Goal: Task Accomplishment & Management: Use online tool/utility

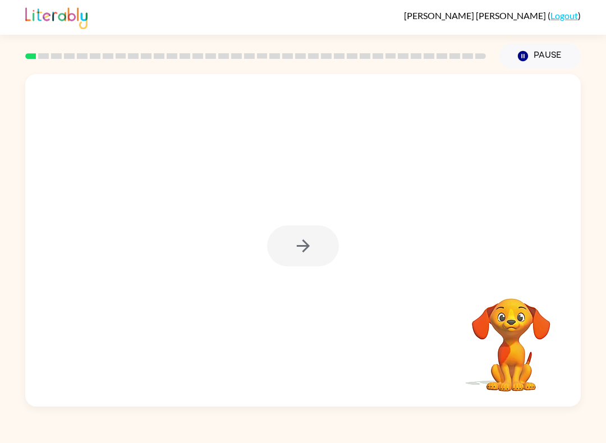
click at [301, 253] on div at bounding box center [303, 245] width 72 height 41
click at [510, 338] on video "Your browser must support playing .mp4 files to use Literably. Please try using…" at bounding box center [511, 337] width 112 height 112
click at [293, 244] on div at bounding box center [303, 245] width 72 height 41
click at [276, 226] on div at bounding box center [303, 245] width 72 height 41
click at [294, 249] on div at bounding box center [303, 245] width 72 height 41
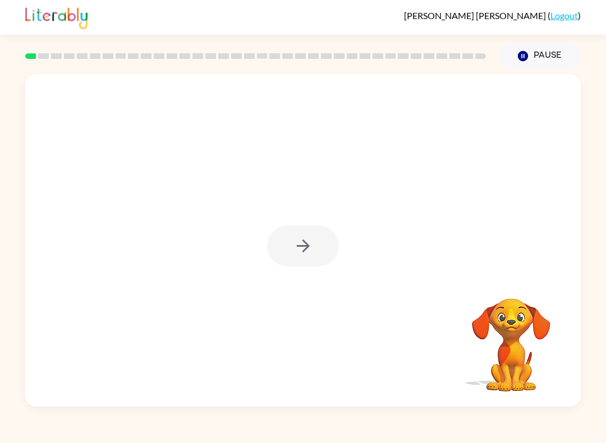
click at [290, 251] on div at bounding box center [303, 245] width 72 height 41
click at [289, 266] on button "button" at bounding box center [303, 245] width 72 height 41
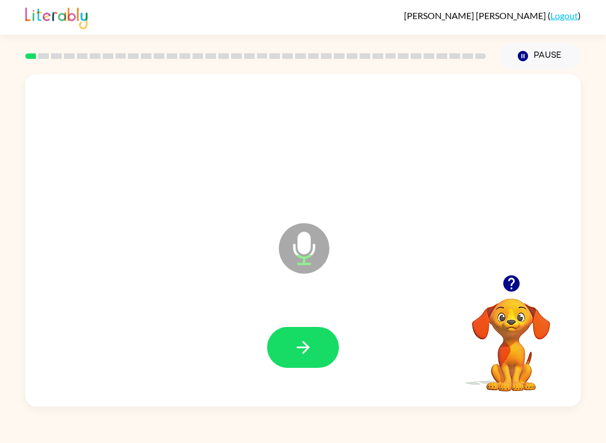
click at [308, 351] on icon "button" at bounding box center [303, 348] width 20 height 20
click at [301, 361] on button "button" at bounding box center [303, 347] width 72 height 41
click at [334, 352] on button "button" at bounding box center [303, 347] width 72 height 41
click at [298, 339] on icon "button" at bounding box center [303, 348] width 20 height 20
click at [290, 354] on button "button" at bounding box center [303, 347] width 72 height 41
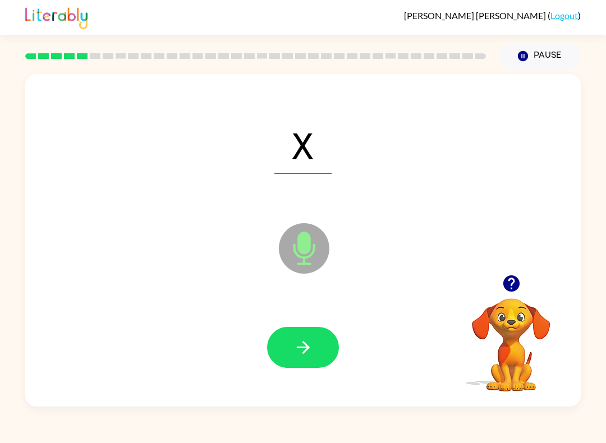
click at [288, 352] on button "button" at bounding box center [303, 347] width 72 height 41
click at [305, 342] on icon "button" at bounding box center [303, 348] width 20 height 20
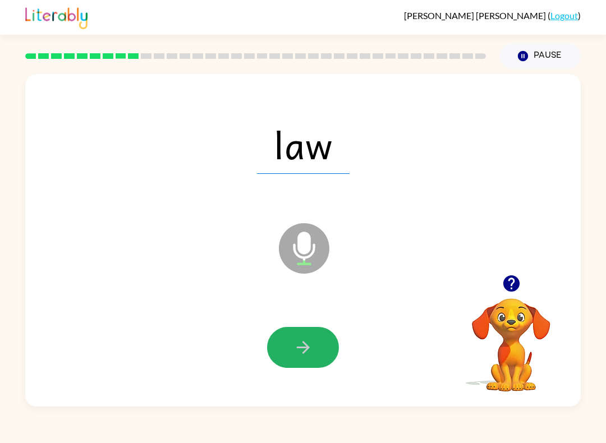
click at [322, 351] on button "button" at bounding box center [303, 347] width 72 height 41
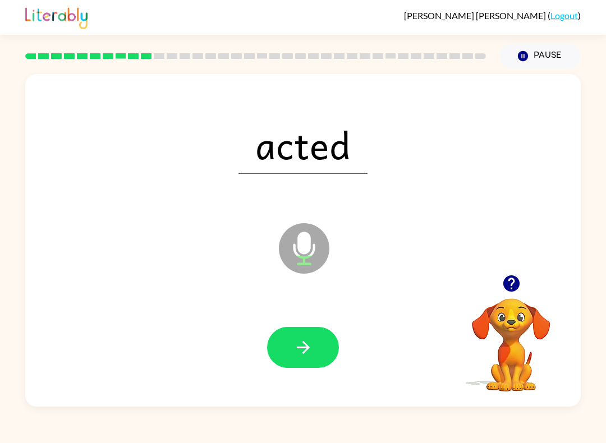
click at [341, 366] on div at bounding box center [302, 347] width 533 height 96
click at [317, 349] on button "button" at bounding box center [303, 347] width 72 height 41
click at [297, 344] on icon "button" at bounding box center [303, 348] width 20 height 20
click at [298, 344] on icon "button" at bounding box center [303, 348] width 20 height 20
click at [320, 338] on button "button" at bounding box center [303, 347] width 72 height 41
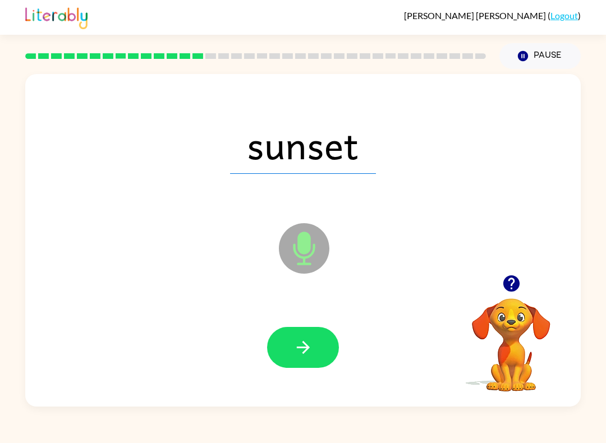
click at [290, 367] on button "button" at bounding box center [303, 347] width 72 height 41
click at [303, 350] on icon "button" at bounding box center [303, 348] width 20 height 20
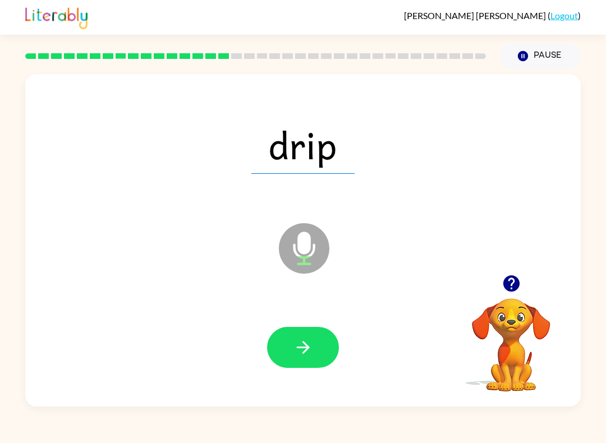
click at [308, 351] on icon "button" at bounding box center [303, 348] width 20 height 20
click at [329, 364] on button "button" at bounding box center [303, 347] width 72 height 41
click at [316, 347] on button "button" at bounding box center [303, 347] width 72 height 41
click at [313, 347] on button "button" at bounding box center [303, 347] width 72 height 41
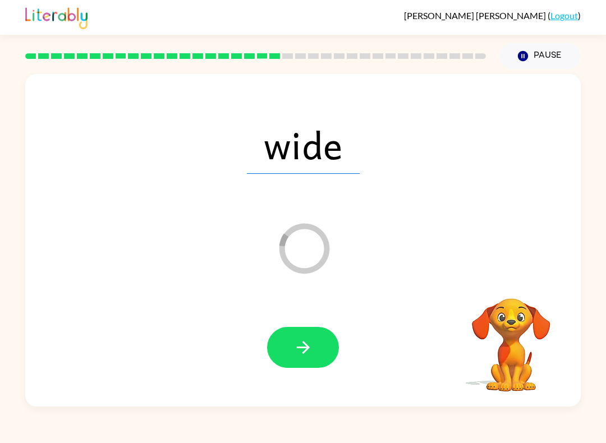
click at [314, 347] on button "button" at bounding box center [303, 347] width 72 height 41
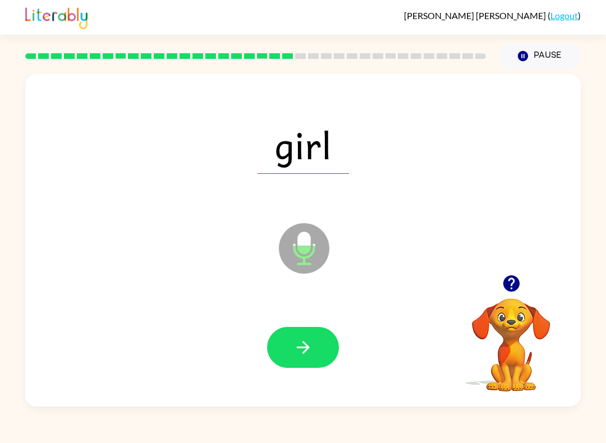
click at [334, 340] on button "button" at bounding box center [303, 347] width 72 height 41
click at [320, 354] on button "button" at bounding box center [303, 347] width 72 height 41
click at [293, 340] on icon "button" at bounding box center [303, 348] width 20 height 20
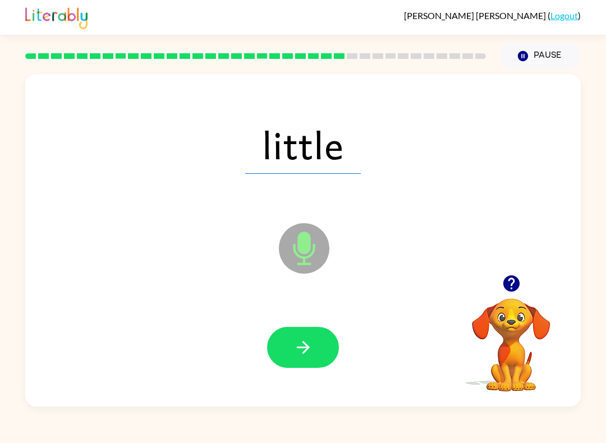
click at [312, 359] on button "button" at bounding box center [303, 347] width 72 height 41
click at [307, 352] on icon "button" at bounding box center [303, 348] width 20 height 20
click at [290, 368] on button "button" at bounding box center [303, 347] width 72 height 41
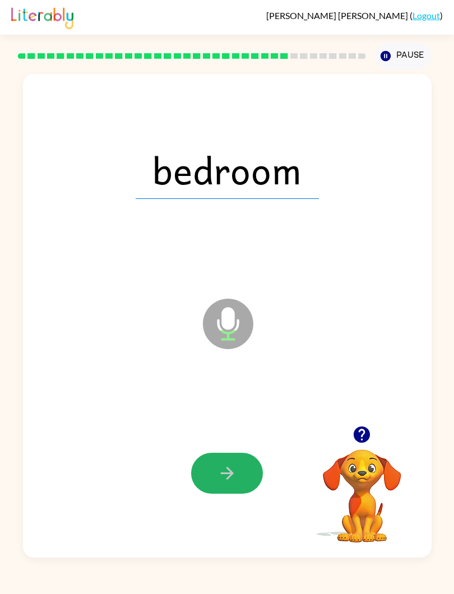
click at [223, 442] on icon "button" at bounding box center [228, 474] width 20 height 20
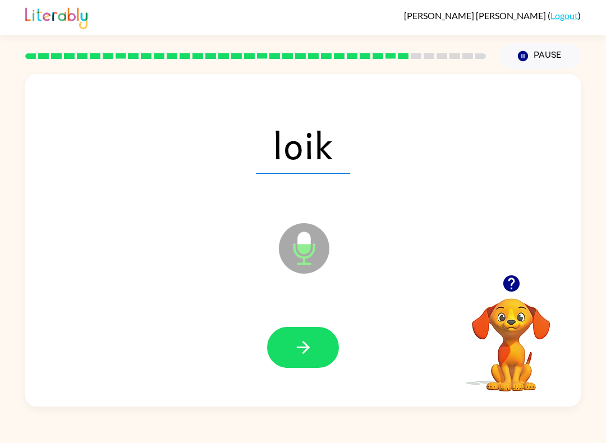
click at [302, 350] on icon "button" at bounding box center [303, 348] width 20 height 20
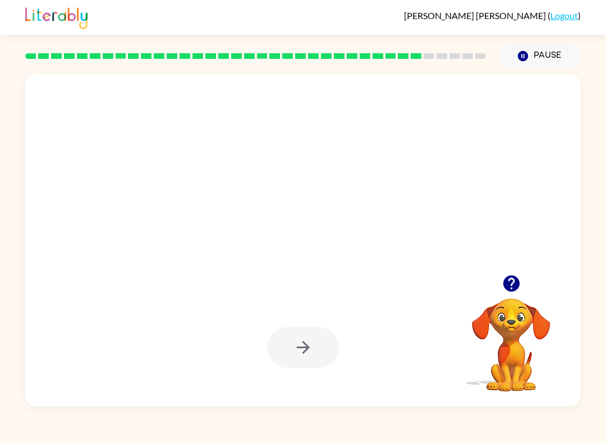
click at [543, 295] on div at bounding box center [511, 283] width 112 height 29
click at [559, 295] on div at bounding box center [511, 283] width 112 height 29
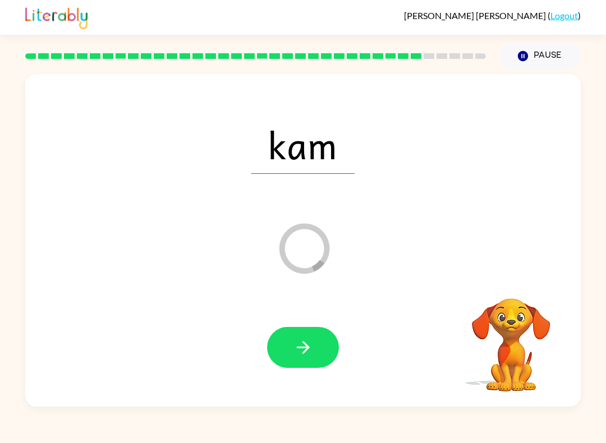
click at [294, 341] on icon "button" at bounding box center [303, 348] width 20 height 20
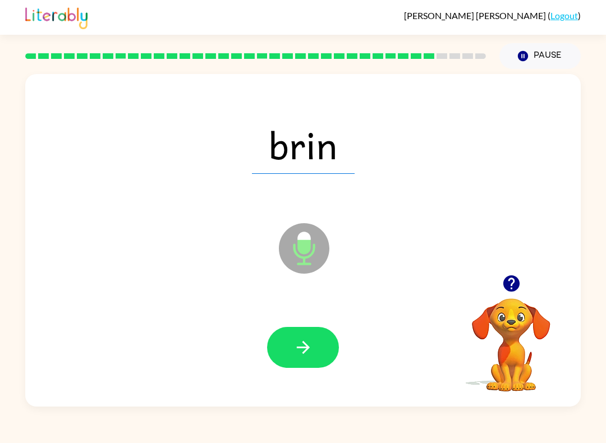
click at [305, 355] on icon "button" at bounding box center [303, 348] width 20 height 20
click at [295, 356] on icon "button" at bounding box center [303, 348] width 20 height 20
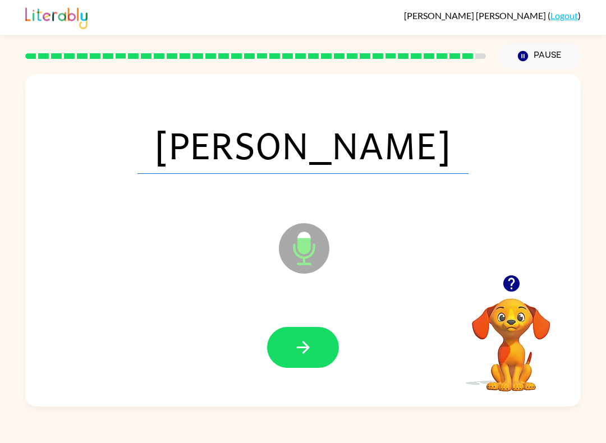
click at [304, 359] on button "button" at bounding box center [303, 347] width 72 height 41
